Goal: Navigation & Orientation: Find specific page/section

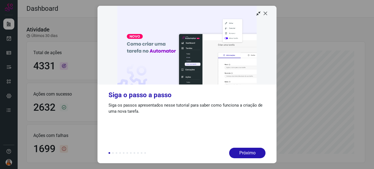
click at [267, 15] on icon at bounding box center [266, 13] width 6 height 6
